Goal: Navigation & Orientation: Find specific page/section

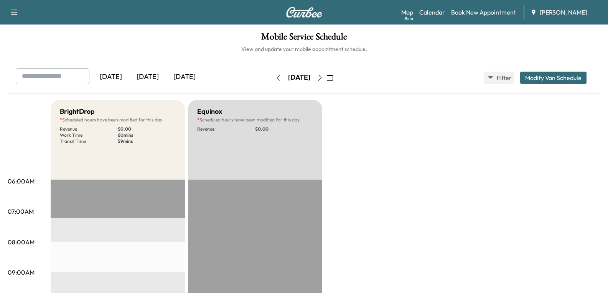
click at [154, 76] on div "[DATE]" at bounding box center [147, 77] width 37 height 18
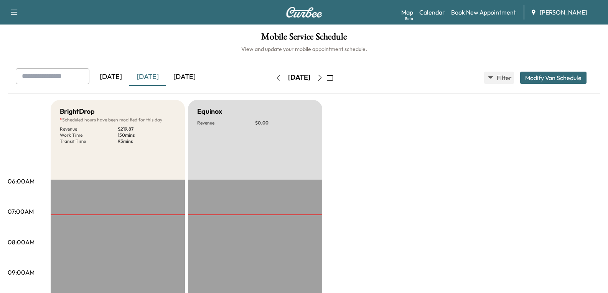
click at [323, 79] on icon "button" at bounding box center [320, 78] width 6 height 6
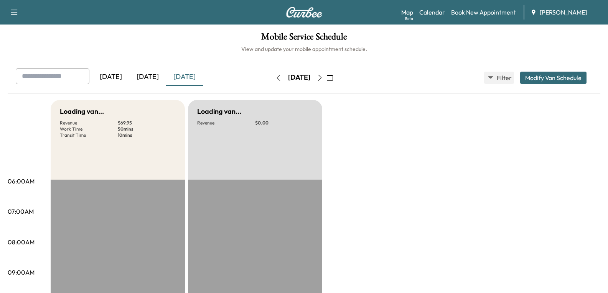
click at [326, 79] on div "[DATE]" at bounding box center [299, 78] width 54 height 12
click at [323, 76] on icon "button" at bounding box center [320, 78] width 6 height 6
